Goal: Task Accomplishment & Management: Manage account settings

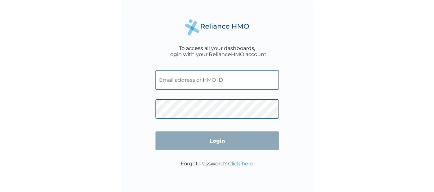
click at [223, 80] on input "text" at bounding box center [216, 80] width 123 height 20
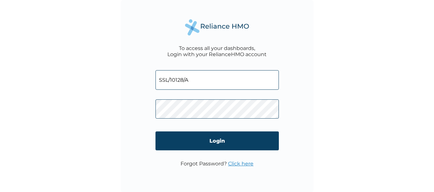
drag, startPoint x: 205, startPoint y: 75, endPoint x: 125, endPoint y: 68, distance: 79.6
click at [125, 68] on div "To access all your dashboards, Login with your RelianceHMO account SSL/10128/A …" at bounding box center [217, 96] width 193 height 193
type input "tannyafolabi@gmail.com"
click input "Login" at bounding box center [216, 141] width 123 height 19
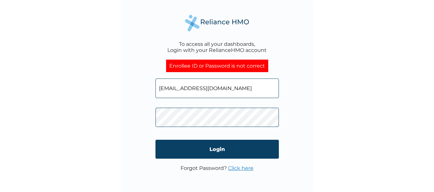
click at [235, 169] on link "Click here" at bounding box center [240, 168] width 25 height 6
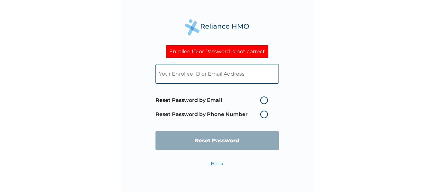
click at [262, 101] on label "Reset Password by Email" at bounding box center [213, 101] width 116 height 8
click at [261, 101] on input "Reset Password by Email" at bounding box center [256, 100] width 10 height 10
radio input "true"
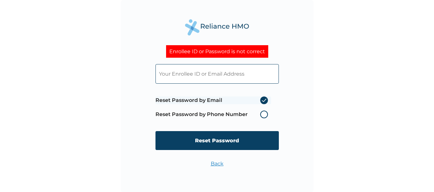
click at [236, 72] on input "text" at bounding box center [216, 74] width 123 height 20
type input "tannyafolabi@gmail.com"
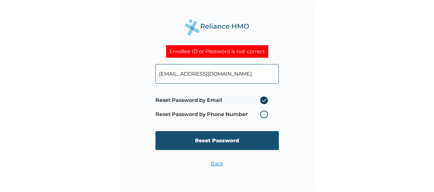
click at [223, 147] on input "Reset Password" at bounding box center [216, 140] width 123 height 19
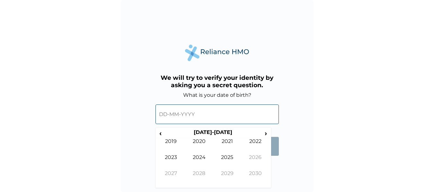
click at [215, 116] on input "text" at bounding box center [216, 115] width 123 height 20
click at [162, 132] on span "‹" at bounding box center [160, 133] width 7 height 8
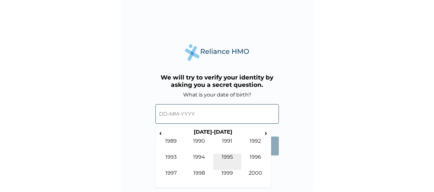
click at [230, 159] on td "1995" at bounding box center [227, 162] width 28 height 16
click at [225, 159] on td "Jul" at bounding box center [227, 162] width 28 height 16
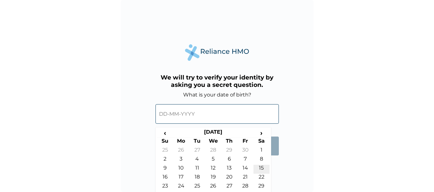
click at [265, 166] on td "15" at bounding box center [261, 169] width 16 height 9
type input "15-07-1995"
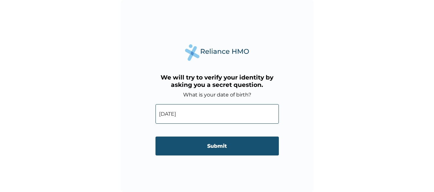
click at [245, 145] on input "Submit" at bounding box center [216, 146] width 123 height 19
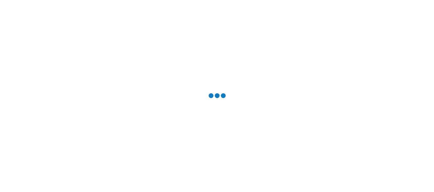
scroll to position [0, 0]
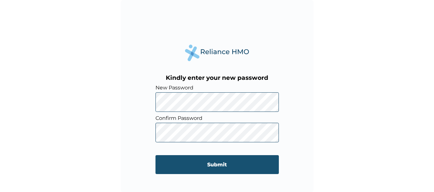
click at [200, 160] on input "Submit" at bounding box center [216, 164] width 123 height 19
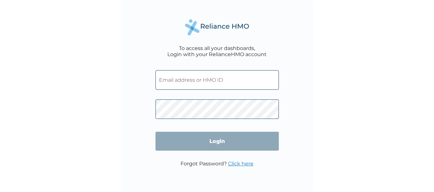
click at [221, 83] on input "text" at bounding box center [216, 80] width 123 height 20
type input "[EMAIL_ADDRESS][DOMAIN_NAME]"
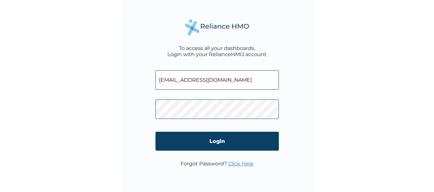
click input "Login" at bounding box center [216, 141] width 123 height 19
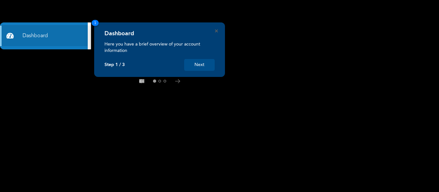
click at [196, 61] on button "Next" at bounding box center [199, 65] width 31 height 12
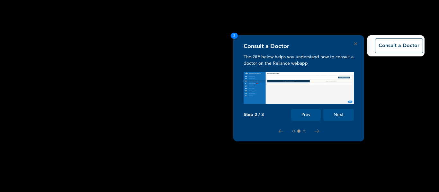
click at [338, 119] on button "Next" at bounding box center [338, 115] width 31 height 12
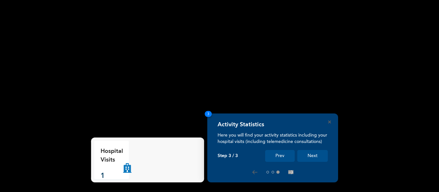
click at [315, 156] on button "Next" at bounding box center [312, 156] width 31 height 12
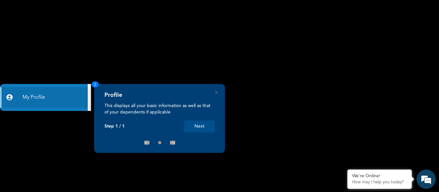
click at [206, 122] on button "Next" at bounding box center [199, 127] width 31 height 12
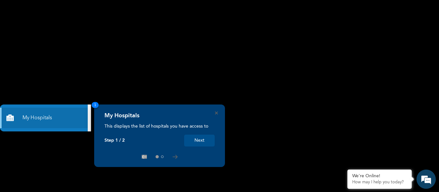
click at [202, 142] on button "Next" at bounding box center [199, 141] width 31 height 12
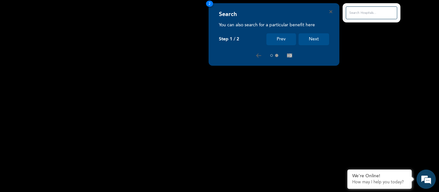
click at [319, 36] on button "Next" at bounding box center [313, 39] width 31 height 12
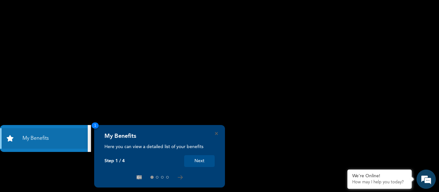
click at [204, 158] on button "Next" at bounding box center [199, 161] width 31 height 12
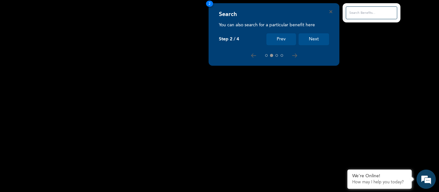
click at [312, 37] on button "Next" at bounding box center [313, 39] width 31 height 12
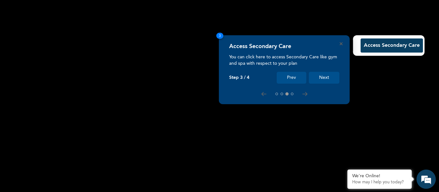
click at [327, 78] on button "Next" at bounding box center [324, 78] width 31 height 12
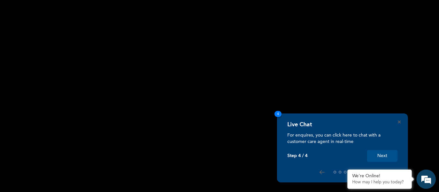
click at [376, 154] on button "Next" at bounding box center [382, 156] width 31 height 12
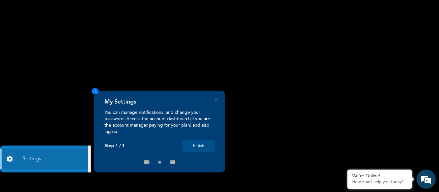
click at [198, 145] on button "Finish" at bounding box center [198, 146] width 32 height 12
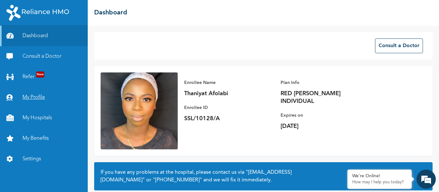
click at [31, 97] on link "My Profile" at bounding box center [44, 97] width 88 height 21
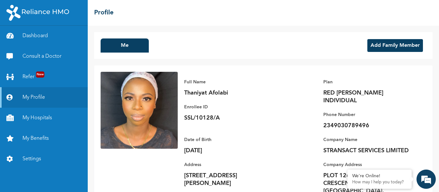
scroll to position [0, 0]
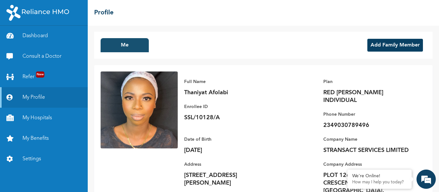
click at [125, 43] on button "Me" at bounding box center [125, 45] width 48 height 14
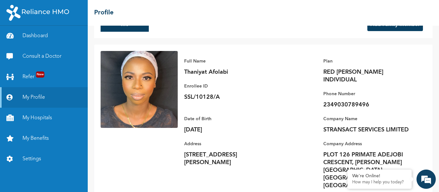
scroll to position [0, 0]
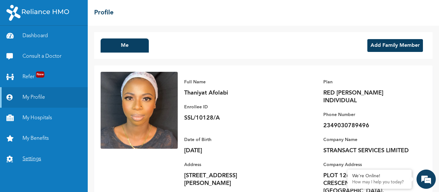
click at [30, 160] on link "Settings" at bounding box center [44, 159] width 88 height 21
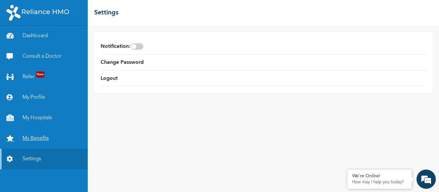
click at [28, 136] on link "My Benefits" at bounding box center [44, 138] width 88 height 21
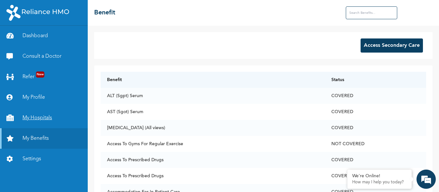
click at [50, 119] on link "My Hospitals" at bounding box center [44, 118] width 88 height 21
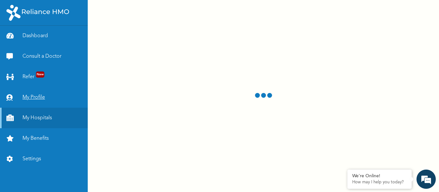
click at [35, 98] on link "My Profile" at bounding box center [44, 97] width 88 height 21
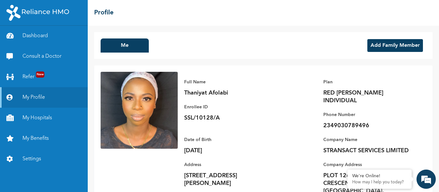
scroll to position [21, 0]
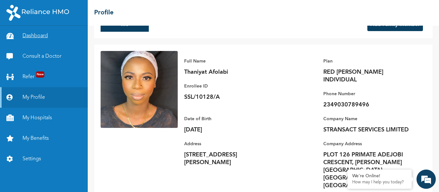
click at [34, 29] on link "Dashboard" at bounding box center [44, 36] width 88 height 21
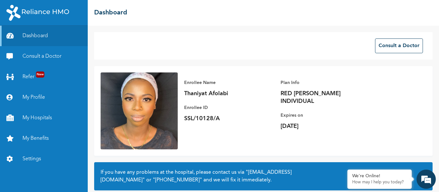
scroll to position [56, 0]
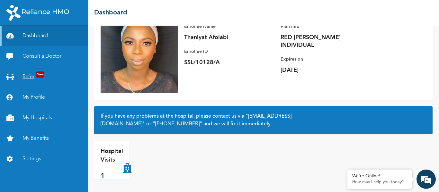
click at [32, 75] on link "Refer New" at bounding box center [44, 77] width 88 height 21
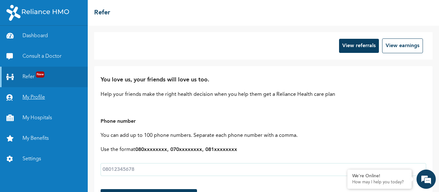
click at [32, 97] on link "My Profile" at bounding box center [44, 97] width 88 height 21
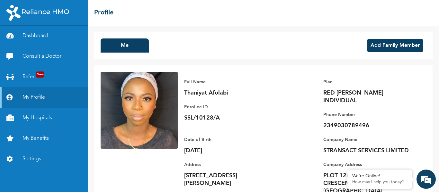
click at [153, 89] on img at bounding box center [139, 110] width 77 height 77
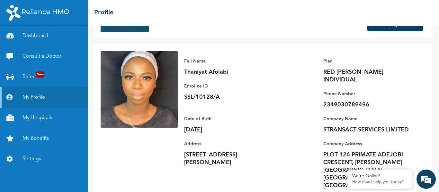
click at [124, 27] on button "Me" at bounding box center [125, 25] width 48 height 14
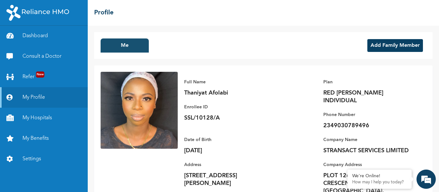
click at [120, 50] on button "Me" at bounding box center [125, 46] width 48 height 14
click at [372, 45] on button "Add Family Member" at bounding box center [395, 45] width 56 height 13
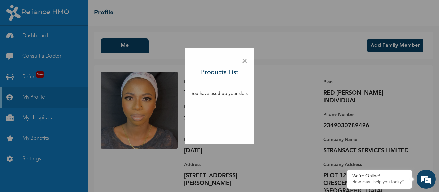
click at [246, 60] on span "×" at bounding box center [244, 61] width 6 height 13
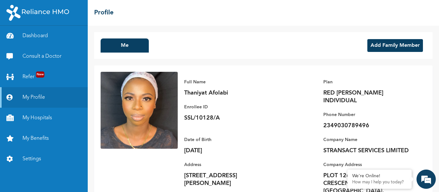
scroll to position [21, 0]
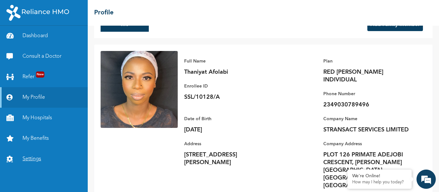
click at [34, 157] on link "Settings" at bounding box center [44, 159] width 88 height 21
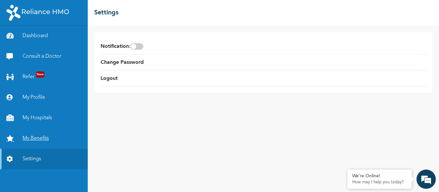
click at [40, 140] on link "My Benefits" at bounding box center [44, 138] width 88 height 21
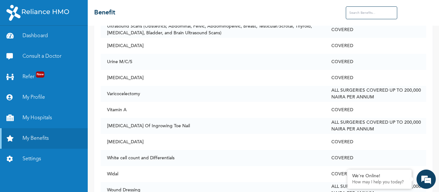
scroll to position [3092, 0]
